Goal: Find contact information: Find contact information

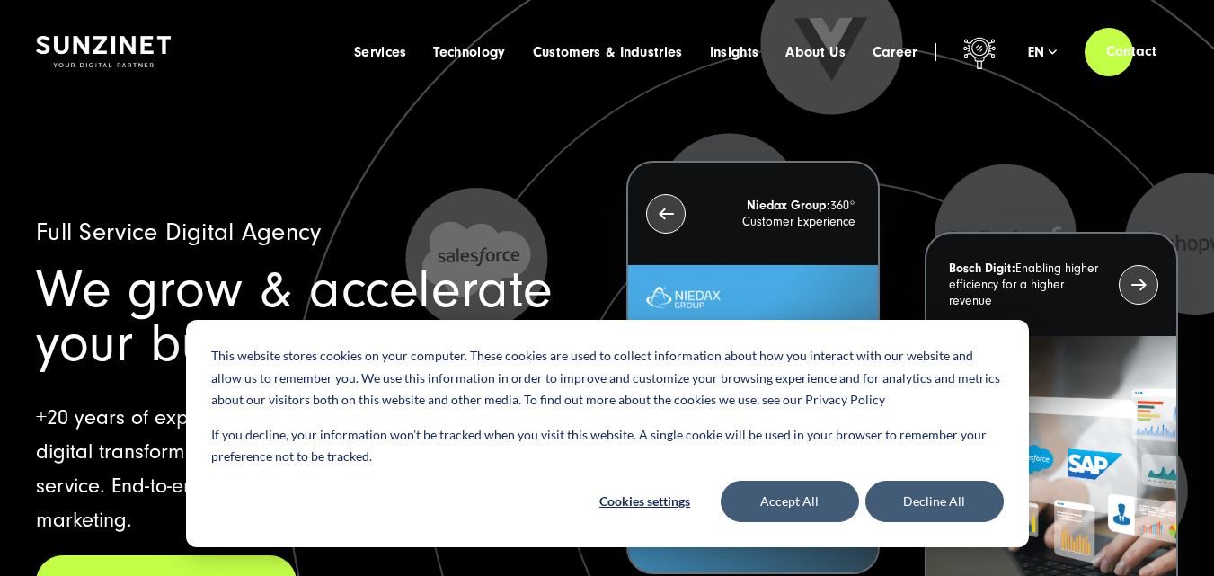
click at [311, 155] on icon at bounding box center [843, 489] width 1797 height 1797
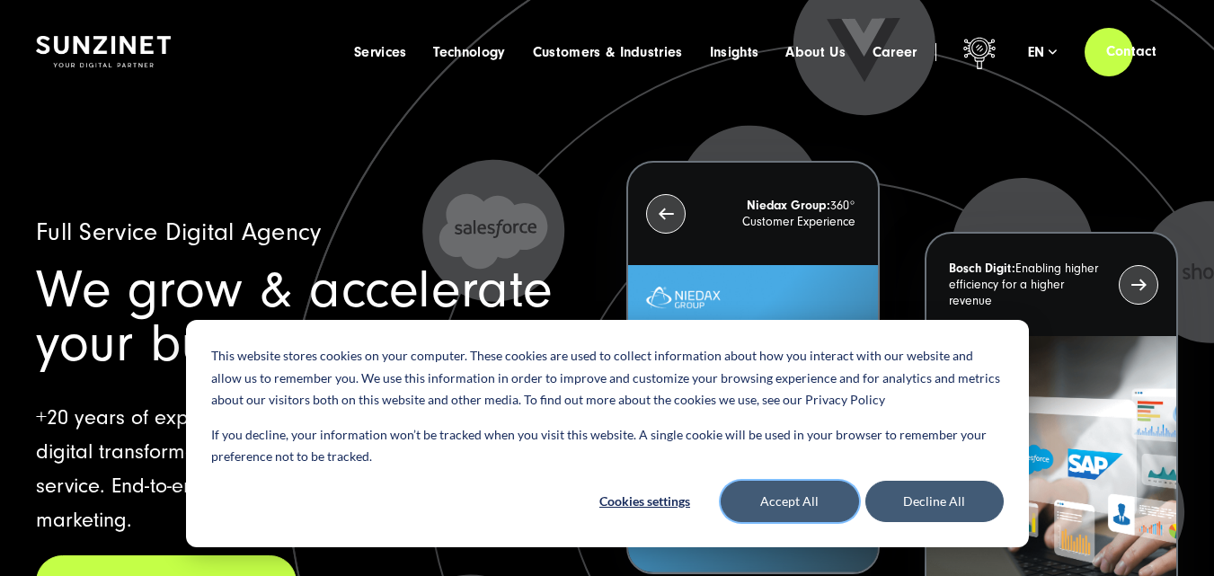
click at [794, 497] on button "Accept All" at bounding box center [789, 501] width 138 height 41
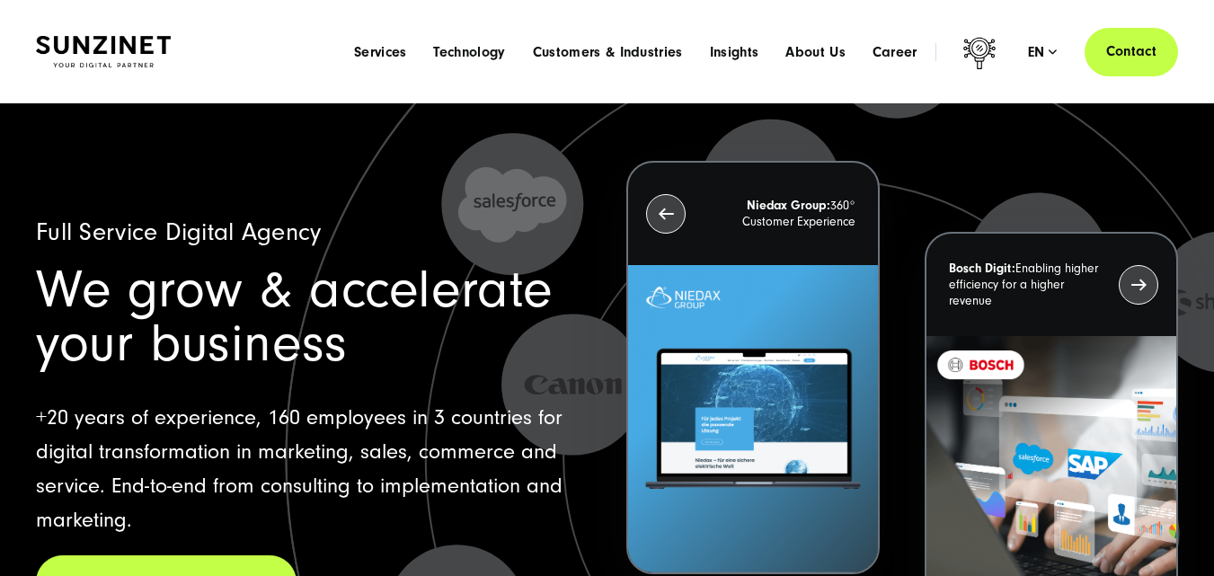
click at [1124, 52] on link "Contact" at bounding box center [1130, 51] width 93 height 51
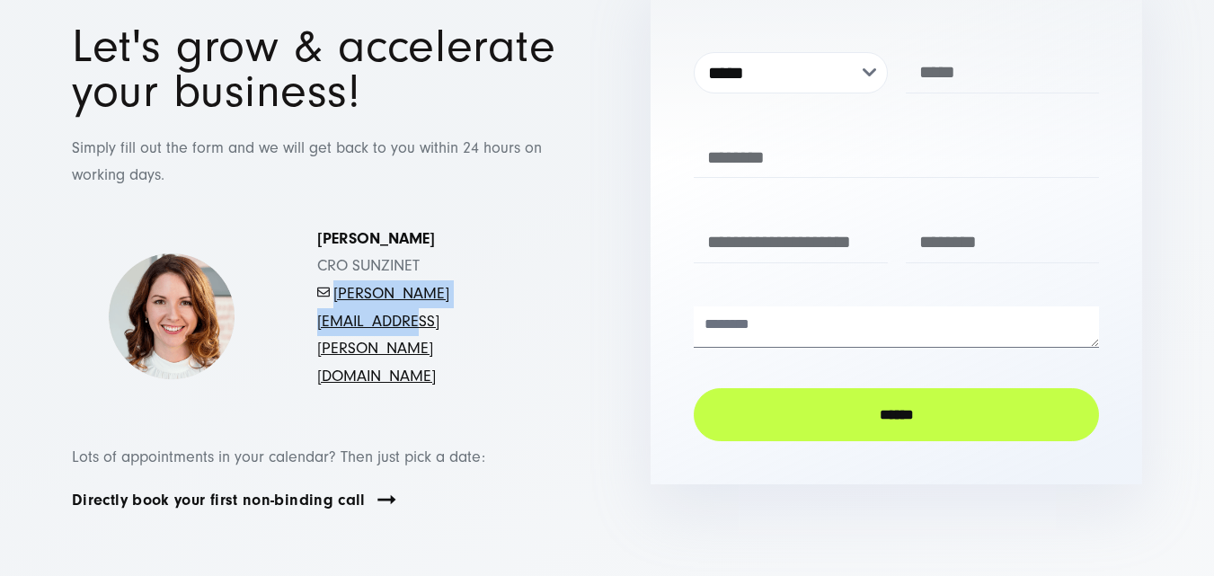
drag, startPoint x: 307, startPoint y: 320, endPoint x: 516, endPoint y: 320, distance: 208.4
click at [516, 320] on div "Simona Mayer CRO SUNZINET - mayer.simona@sunzinet.com" at bounding box center [422, 307] width 282 height 165
copy link "mayer.simona@sunzinet.com"
